Goal: Task Accomplishment & Management: Use online tool/utility

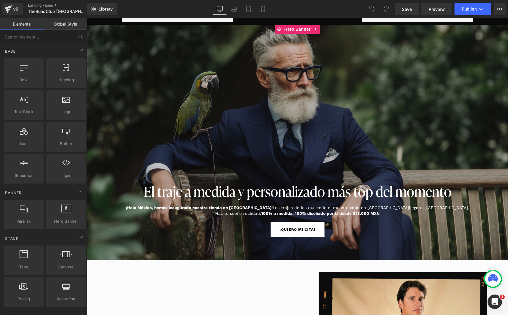
scroll to position [44, 0]
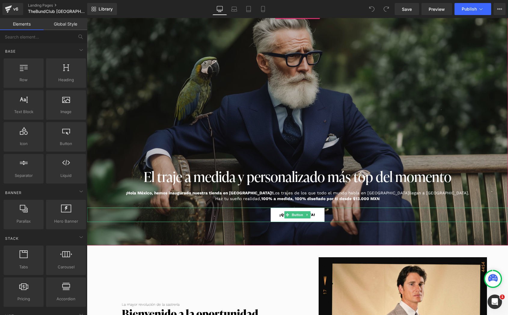
click at [281, 216] on span "¡QUIERO MI CITA!" at bounding box center [297, 214] width 36 height 9
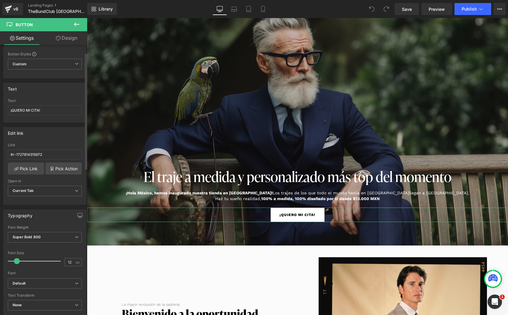
scroll to position [19, 0]
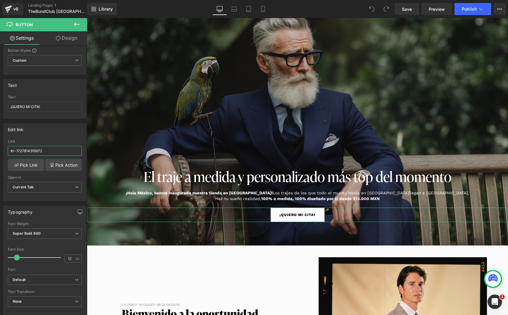
drag, startPoint x: 52, startPoint y: 151, endPoint x: -3, endPoint y: 151, distance: 55.3
click at [0, 151] on html "You are previewing how the will restyle your page. You can not edit Elements in…" at bounding box center [254, 157] width 508 height 315
paste input "[URL][DOMAIN_NAME]"
type input "[URL][DOMAIN_NAME]"
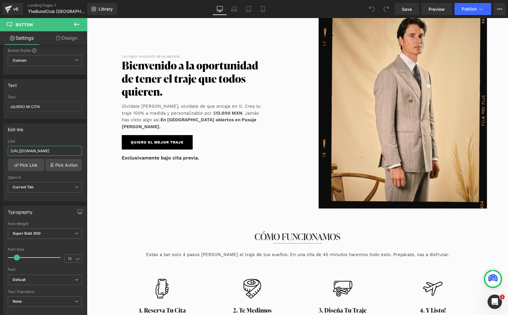
scroll to position [296, 0]
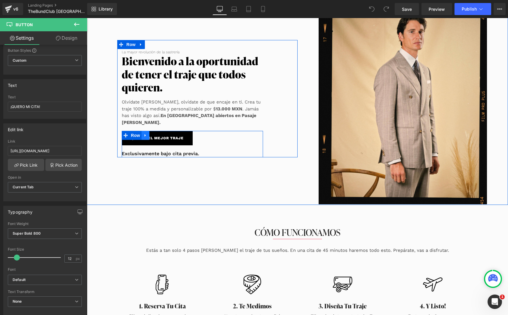
click at [148, 135] on link at bounding box center [145, 135] width 8 height 9
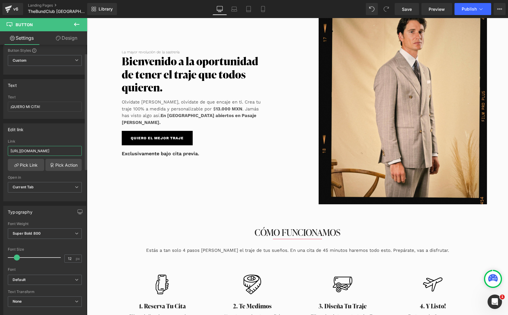
click at [63, 148] on input "[URL][DOMAIN_NAME]" at bounding box center [45, 151] width 74 height 10
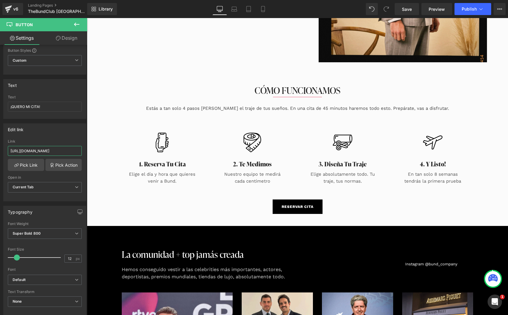
scroll to position [493, 0]
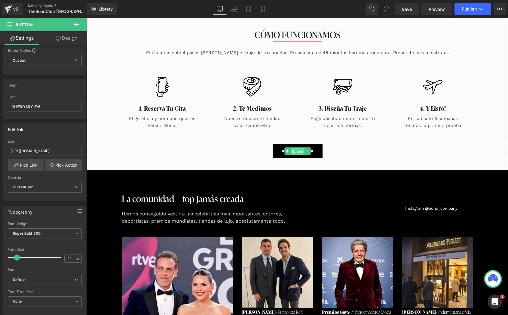
click at [297, 151] on span "Button" at bounding box center [297, 150] width 14 height 7
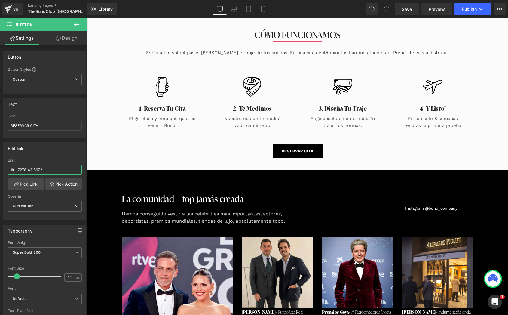
drag, startPoint x: 50, startPoint y: 167, endPoint x: -3, endPoint y: 167, distance: 52.6
click at [0, 167] on html "Button You are previewing how the will restyle your page. You can not edit Elem…" at bounding box center [254, 157] width 508 height 315
drag, startPoint x: 59, startPoint y: 170, endPoint x: -3, endPoint y: 167, distance: 62.6
click at [0, 167] on html "Button You are previewing how the will restyle your page. You can not edit Elem…" at bounding box center [254, 157] width 508 height 315
paste input "[URL][DOMAIN_NAME]"
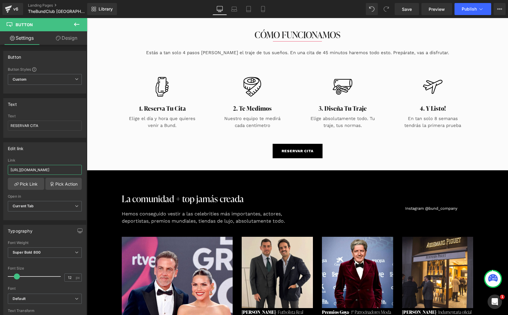
scroll to position [0, 14]
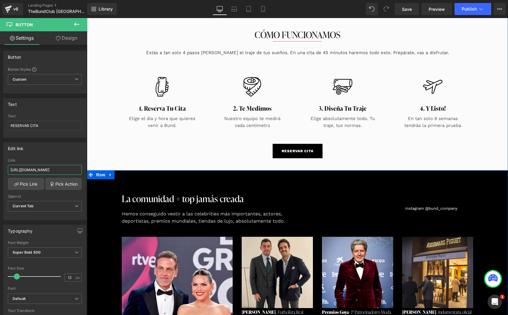
type input "[URL][DOMAIN_NAME]"
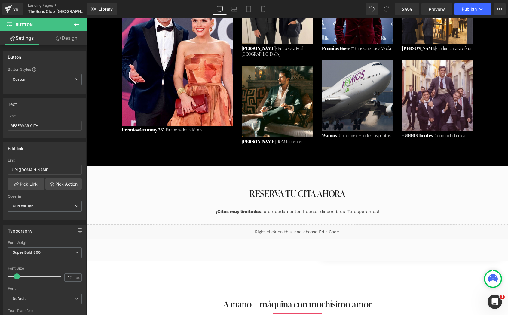
scroll to position [777, 0]
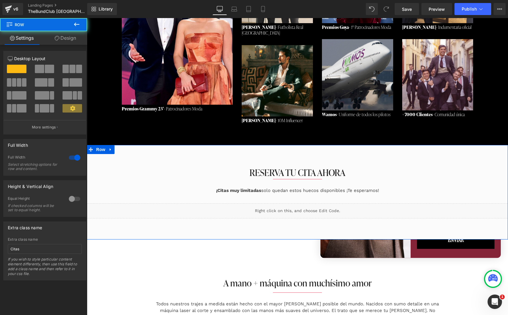
click at [199, 152] on div "RESERVA TU CITA AHORA Heading Separator ¡Citas muy limitadas solo quedan estos …" at bounding box center [297, 195] width 421 height 88
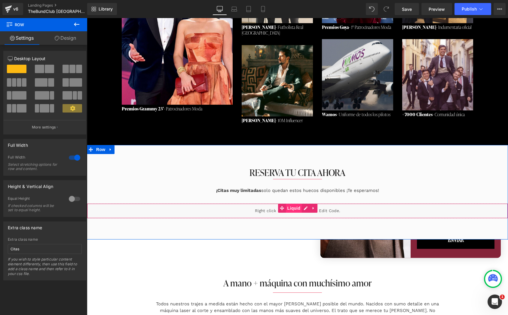
click at [296, 205] on span "Liquid" at bounding box center [294, 207] width 16 height 9
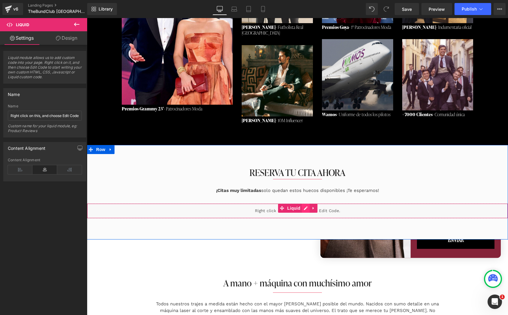
click at [304, 203] on div "Liquid" at bounding box center [297, 210] width 421 height 15
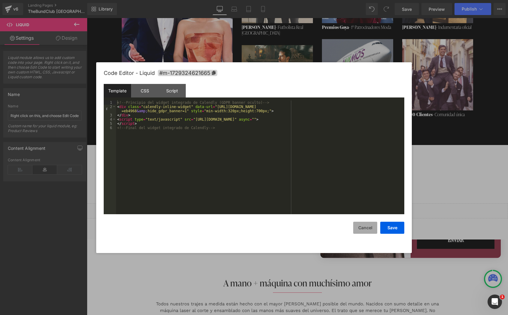
click at [372, 228] on button "Cancel" at bounding box center [365, 227] width 24 height 12
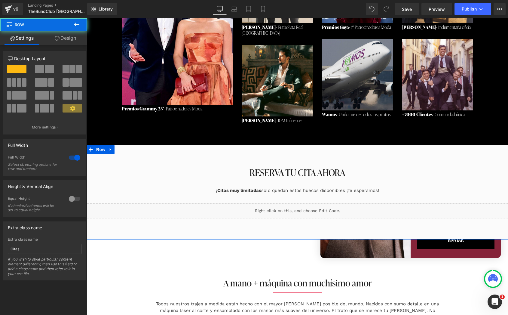
click at [223, 160] on div "RESERVA TU CITA AHORA Heading Separator ¡Citas muy limitadas solo quedan estos …" at bounding box center [297, 195] width 421 height 88
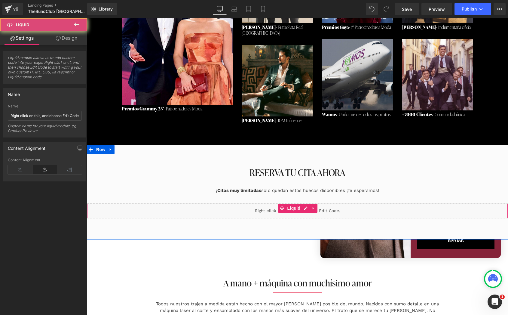
click at [209, 203] on div "Liquid" at bounding box center [297, 210] width 421 height 15
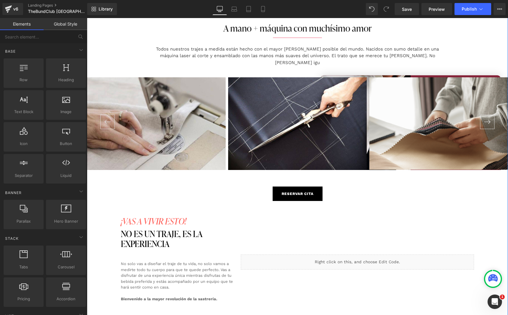
scroll to position [955, 0]
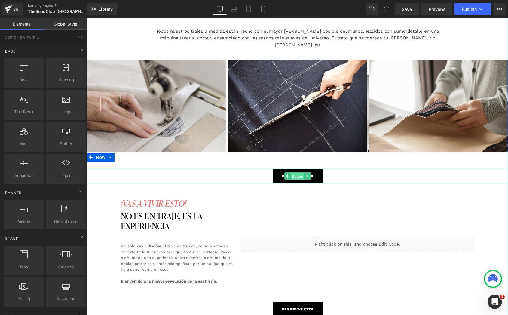
click at [294, 172] on span "Button" at bounding box center [297, 175] width 14 height 7
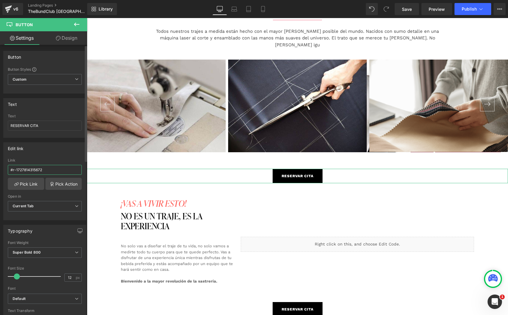
click at [34, 170] on input "#r-1727814315672" at bounding box center [45, 170] width 74 height 10
type input "#"
paste input "[URL][DOMAIN_NAME]"
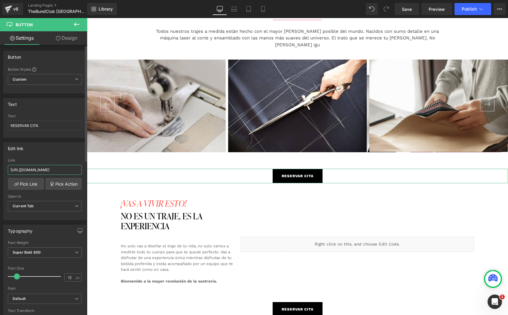
type input "[URL][DOMAIN_NAME]"
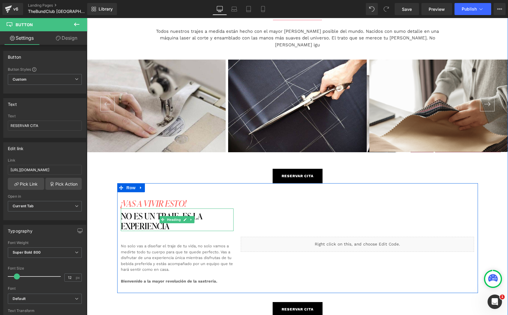
scroll to position [1010, 0]
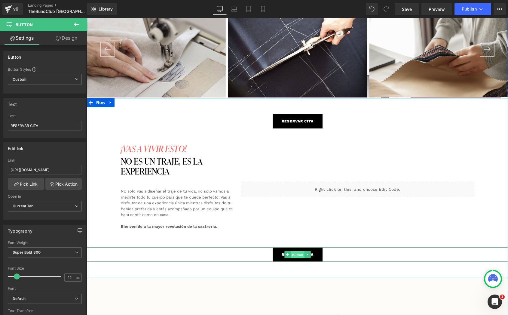
click at [294, 251] on span "Button" at bounding box center [297, 254] width 14 height 7
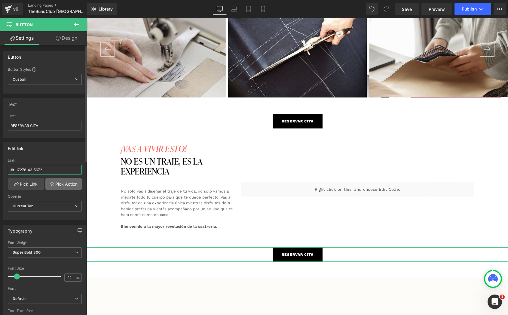
drag, startPoint x: 56, startPoint y: 165, endPoint x: 70, endPoint y: 184, distance: 23.5
click at [70, 184] on div "#r-1727814315672 Link #r-1727814315672 Pick Link Pick Action Current Tab New Ta…" at bounding box center [45, 189] width 82 height 62
paste input "[URL][DOMAIN_NAME]"
type input "[URL][DOMAIN_NAME]"
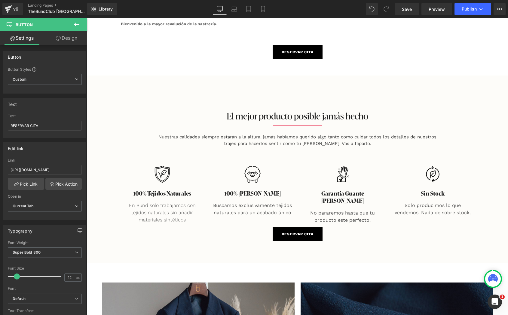
scroll to position [1226, 0]
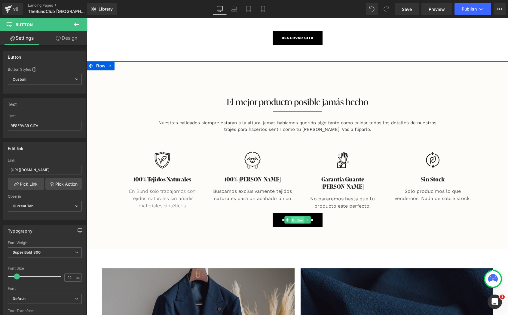
click at [293, 216] on span "Button" at bounding box center [297, 219] width 14 height 7
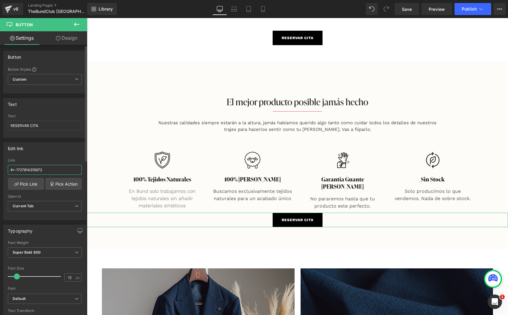
drag, startPoint x: 51, startPoint y: 166, endPoint x: 83, endPoint y: 178, distance: 33.9
click at [83, 178] on div "#r-1727814315672 Link #r-1727814315672 Pick Link Pick Action Current Tab New Ta…" at bounding box center [45, 189] width 82 height 62
paste input "[URL][DOMAIN_NAME]"
type input "[URL][DOMAIN_NAME]"
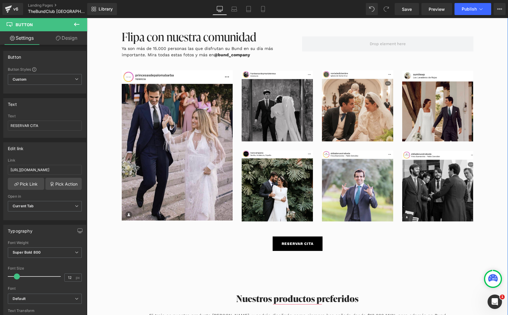
scroll to position [1698, 0]
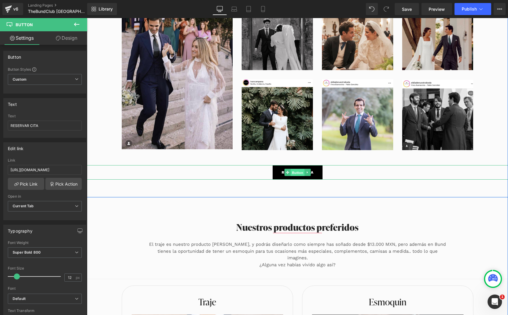
click at [291, 169] on span "Button" at bounding box center [297, 172] width 14 height 7
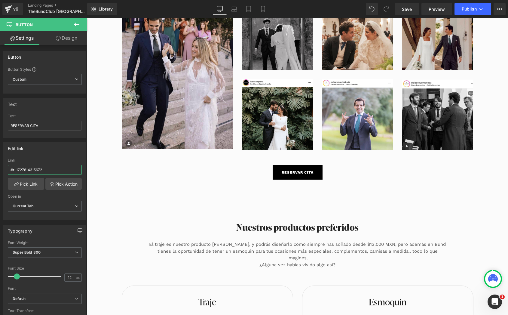
drag, startPoint x: 68, startPoint y: 168, endPoint x: -3, endPoint y: 166, distance: 70.9
click at [0, 166] on html "Button You are previewing how the will restyle your page. You can not edit Elem…" at bounding box center [254, 157] width 508 height 315
paste input "[URL][DOMAIN_NAME]"
type input "[URL][DOMAIN_NAME]"
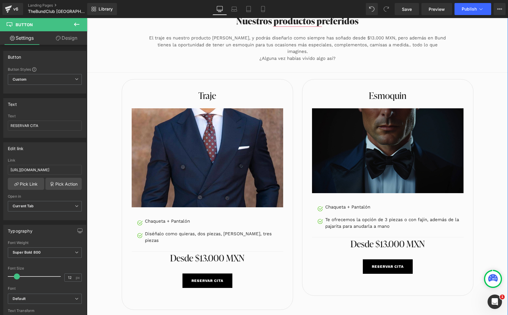
scroll to position [1935, 0]
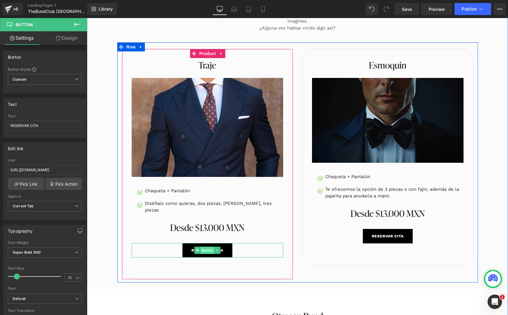
click at [208, 246] on span "Button" at bounding box center [207, 249] width 14 height 7
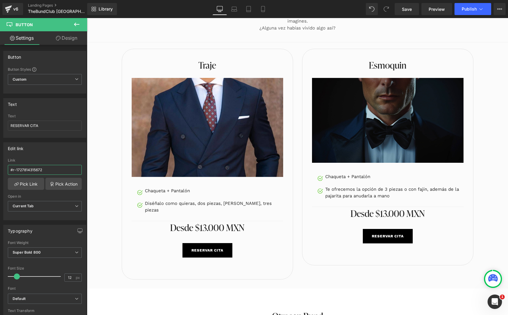
drag, startPoint x: 56, startPoint y: 169, endPoint x: -3, endPoint y: 168, distance: 59.2
click at [0, 168] on html "Button You are previewing how the will restyle your page. You can not edit Elem…" at bounding box center [254, 157] width 508 height 315
paste input "[URL][DOMAIN_NAME]"
type input "[URL][DOMAIN_NAME]"
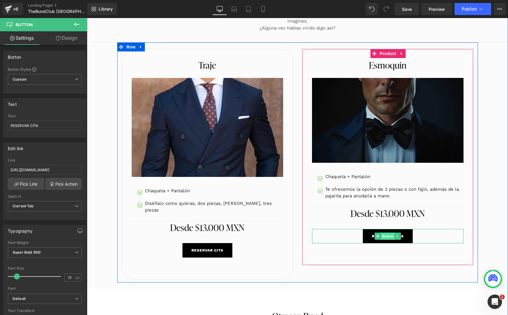
click at [388, 232] on span "Button" at bounding box center [388, 235] width 14 height 7
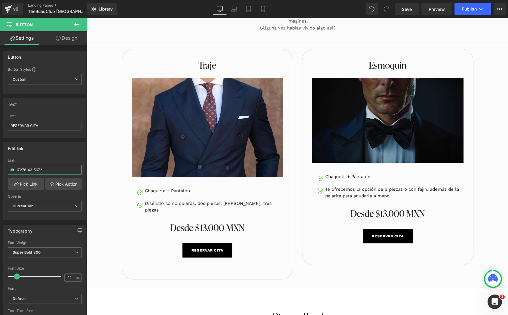
drag, startPoint x: 49, startPoint y: 167, endPoint x: -3, endPoint y: 167, distance: 51.7
click at [0, 167] on html "Button You are previewing how the will restyle your page. You can not edit Elem…" at bounding box center [254, 157] width 508 height 315
paste input "[URL][DOMAIN_NAME]"
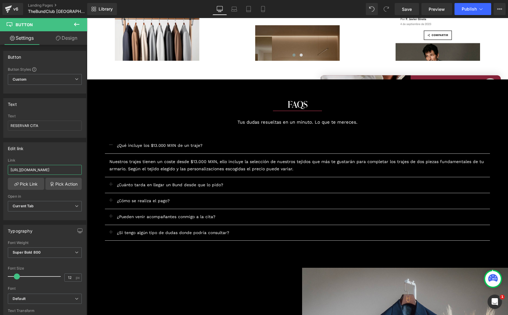
scroll to position [2718, 0]
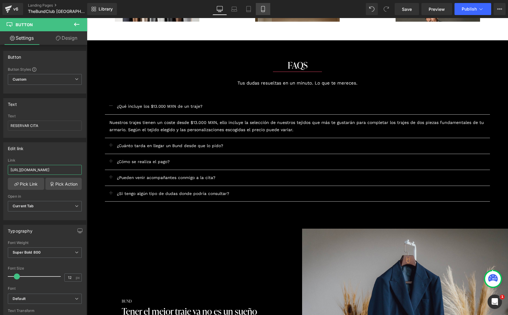
type input "[URL][DOMAIN_NAME]"
click at [265, 10] on icon at bounding box center [263, 9] width 6 height 6
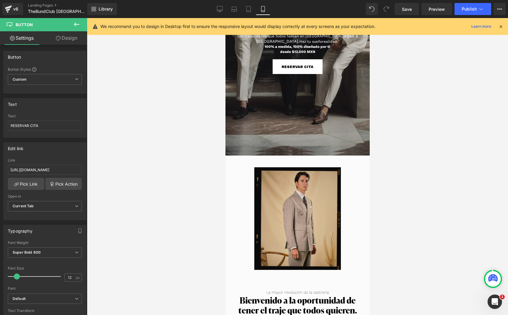
scroll to position [0, 0]
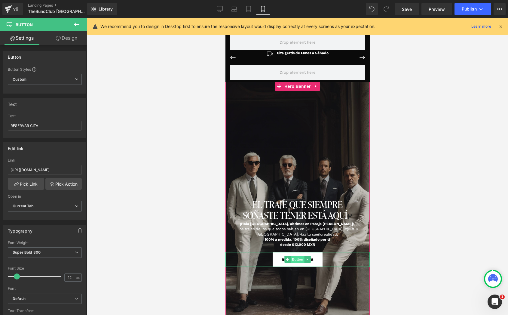
click at [296, 260] on span "Button" at bounding box center [297, 258] width 14 height 7
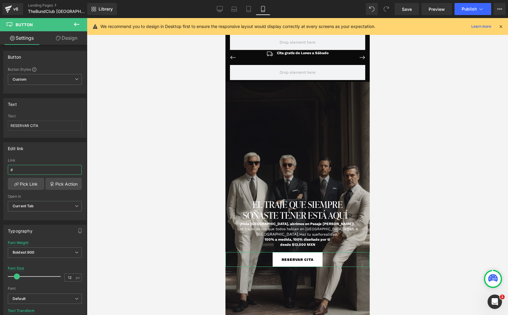
drag, startPoint x: 24, startPoint y: 168, endPoint x: -3, endPoint y: 168, distance: 26.7
click at [0, 168] on html "Button You are previewing how the will restyle your page. You can not edit Elem…" at bounding box center [254, 157] width 508 height 315
paste input "[URL][DOMAIN_NAME]"
type input "[URL][DOMAIN_NAME]"
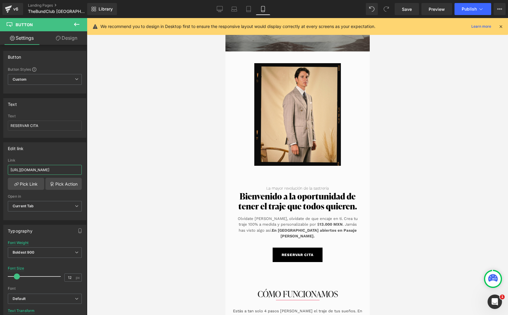
scroll to position [375, 0]
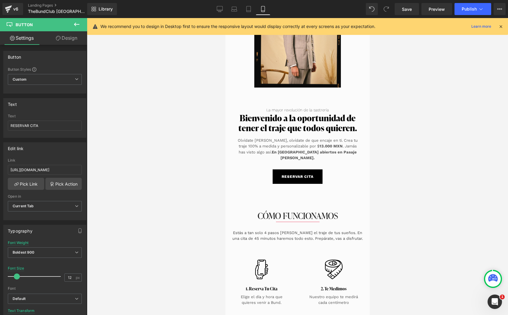
click at [295, 169] on div "RESERVAR CITA Button" at bounding box center [297, 176] width 135 height 14
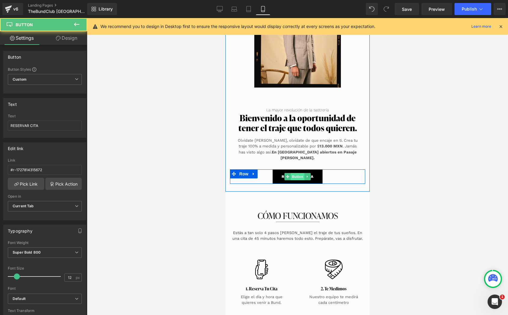
click at [297, 173] on span "Button" at bounding box center [297, 176] width 14 height 7
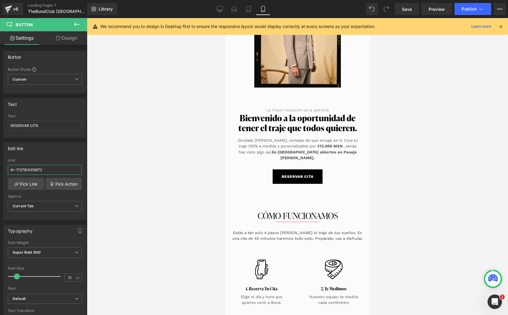
drag, startPoint x: 57, startPoint y: 170, endPoint x: -3, endPoint y: 168, distance: 59.8
click at [0, 168] on html "Button You are previewing how the will restyle your page. You can not edit Elem…" at bounding box center [254, 157] width 508 height 315
type input "[URL][DOMAIN_NAME]"
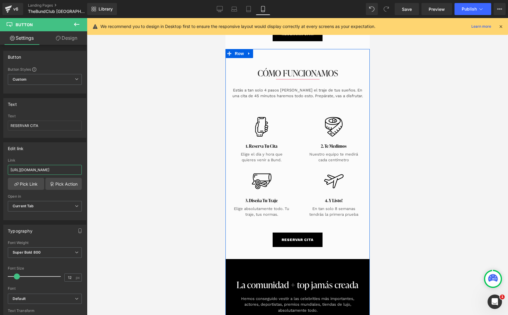
scroll to position [571, 0]
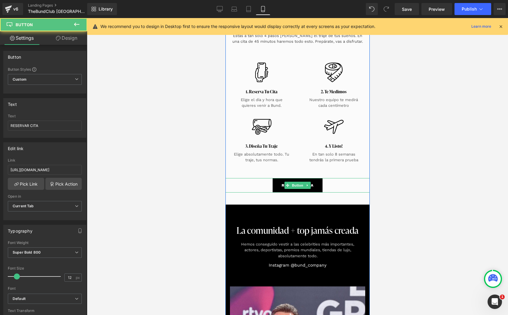
click at [299, 178] on link "RESERVAR CITA" at bounding box center [297, 185] width 50 height 14
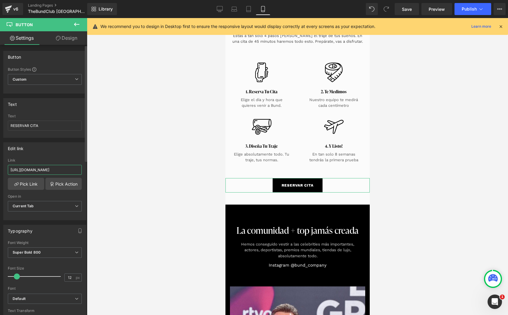
click at [43, 173] on input "[URL][DOMAIN_NAME]" at bounding box center [45, 170] width 74 height 10
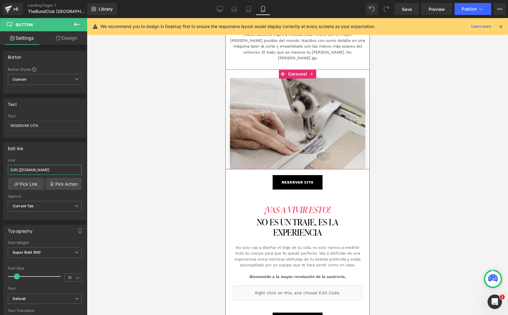
scroll to position [1358, 0]
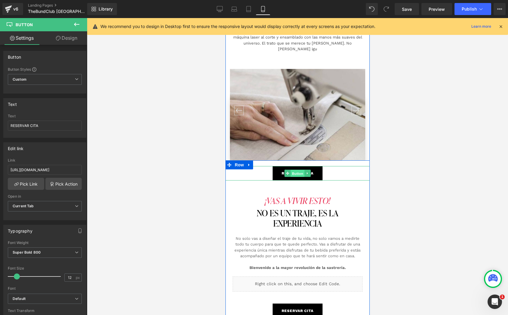
click at [296, 170] on span "Button" at bounding box center [297, 173] width 14 height 7
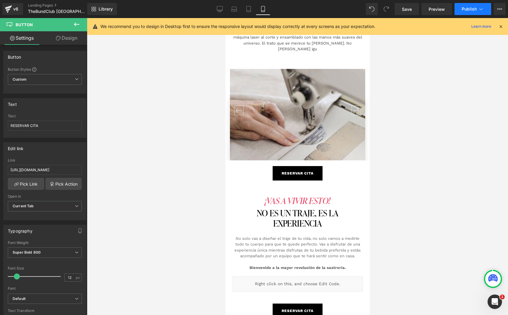
click at [470, 11] on span "Publish" at bounding box center [468, 9] width 15 height 5
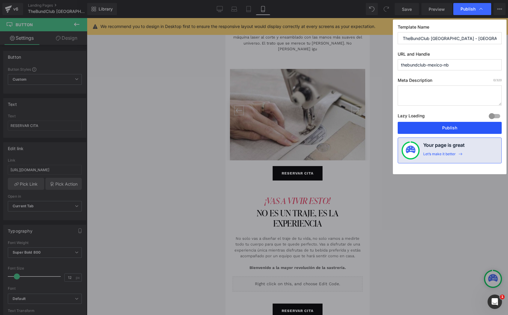
click at [454, 127] on button "Publish" at bounding box center [449, 128] width 104 height 12
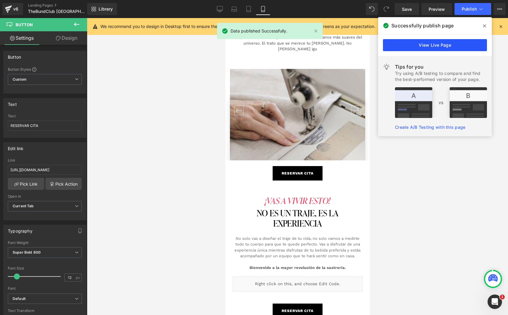
click at [443, 50] on link "View Live Page" at bounding box center [435, 45] width 104 height 12
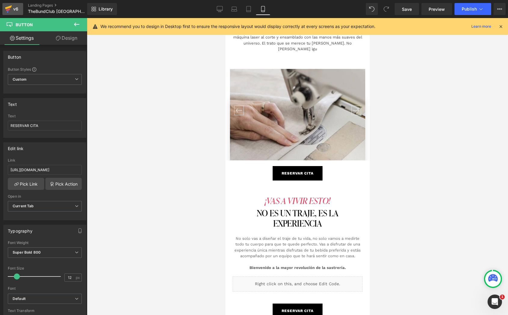
click at [10, 10] on icon at bounding box center [8, 9] width 7 height 15
